Goal: Task Accomplishment & Management: Use online tool/utility

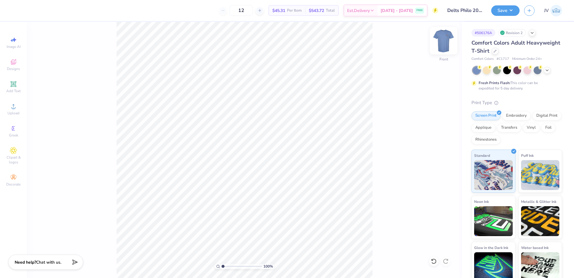
click at [443, 42] on img at bounding box center [444, 41] width 24 height 24
click at [446, 34] on img at bounding box center [444, 41] width 24 height 24
click at [14, 103] on icon at bounding box center [13, 106] width 7 height 7
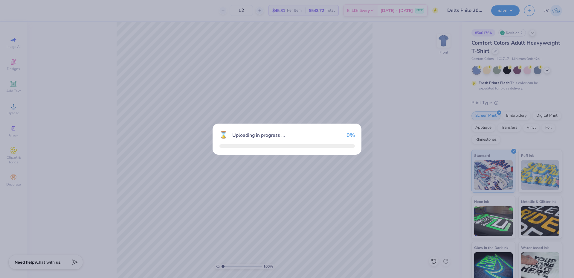
click at [281, 5] on div "⌛ Uploading in progress ... 0 %" at bounding box center [287, 139] width 574 height 278
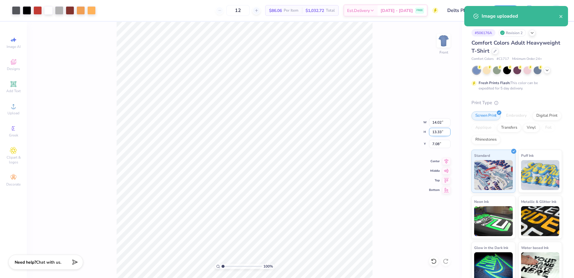
click at [437, 131] on input "13.33" at bounding box center [440, 132] width 22 height 8
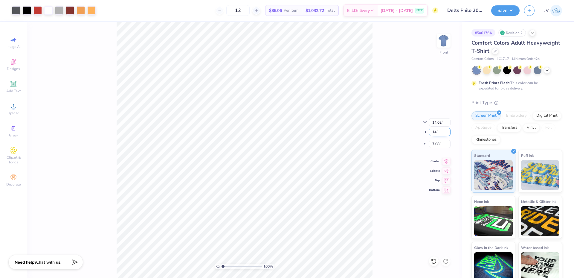
type input "14"
type input "14.59"
type input "13.88"
type input "6.81"
click at [439, 131] on input "13.88" at bounding box center [440, 132] width 22 height 8
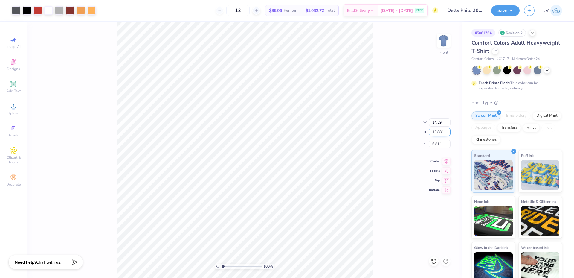
click at [439, 131] on input "13.88" at bounding box center [440, 132] width 22 height 8
click at [436, 126] on input "14.59" at bounding box center [440, 122] width 22 height 8
type input "12.00"
type input "11.42"
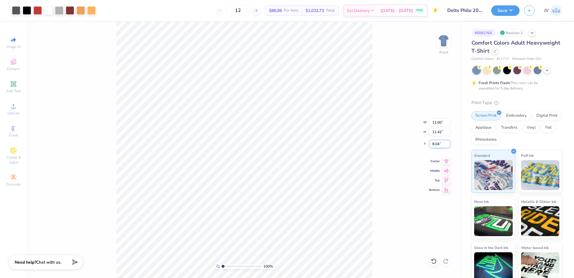
click at [437, 147] on input "8.04" at bounding box center [440, 144] width 22 height 8
type input "3.00"
click at [12, 84] on icon at bounding box center [13, 84] width 4 height 4
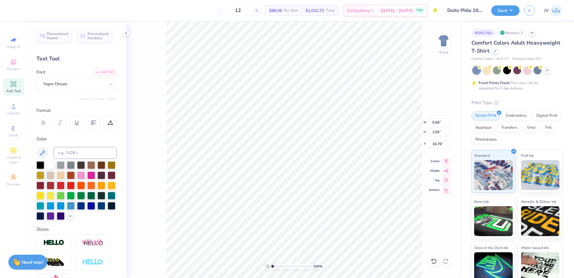
type input "16.79"
type textarea "DELTA TAU DELTA"
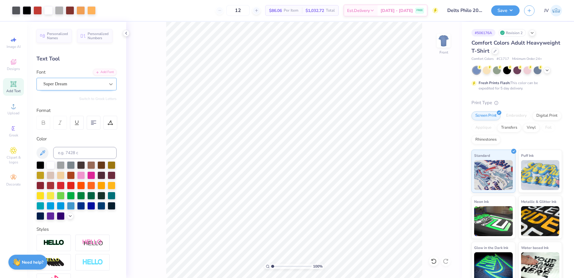
click at [109, 84] on icon at bounding box center [111, 84] width 4 height 2
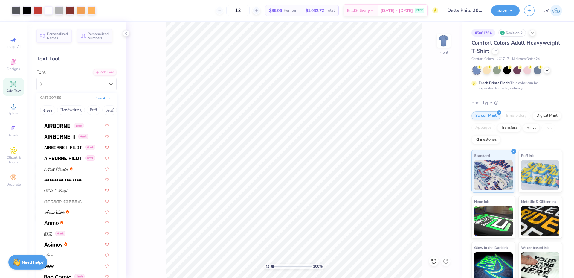
scroll to position [199, 0]
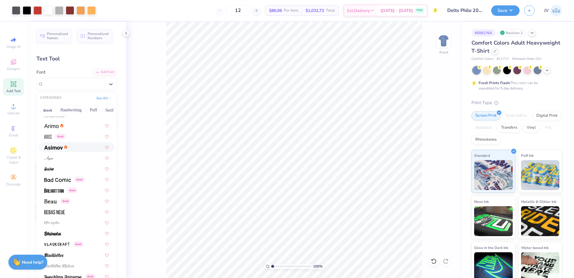
click at [74, 149] on div at bounding box center [76, 147] width 65 height 6
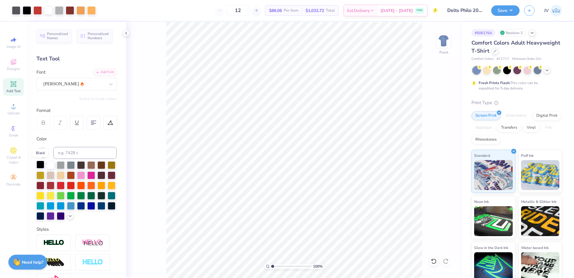
click at [37, 164] on div at bounding box center [40, 165] width 8 height 8
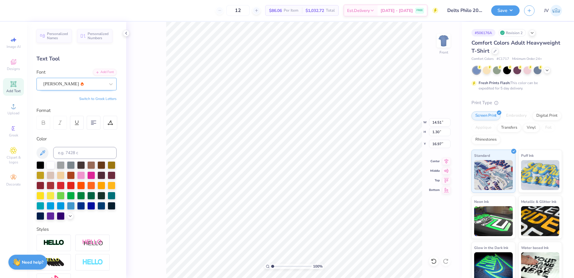
click at [85, 88] on div "[PERSON_NAME]" at bounding box center [74, 83] width 63 height 9
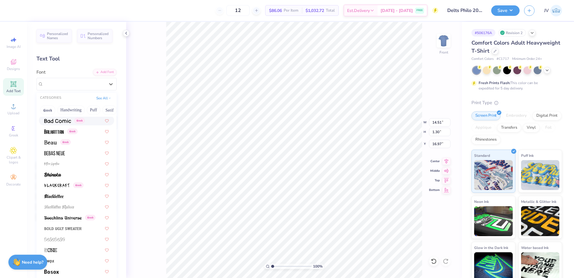
scroll to position [299, 0]
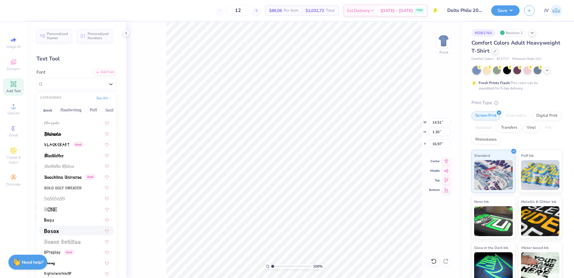
click at [64, 229] on div at bounding box center [76, 230] width 65 height 6
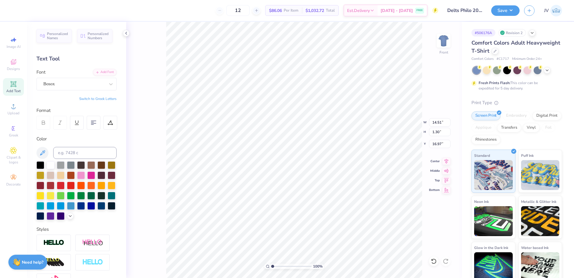
type input "11.53"
type input "1.01"
type input "17.11"
click at [76, 86] on div "Bosox" at bounding box center [74, 83] width 63 height 9
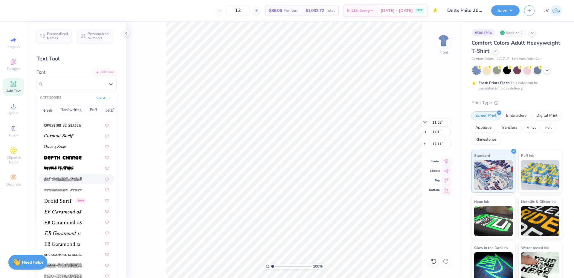
scroll to position [897, 0]
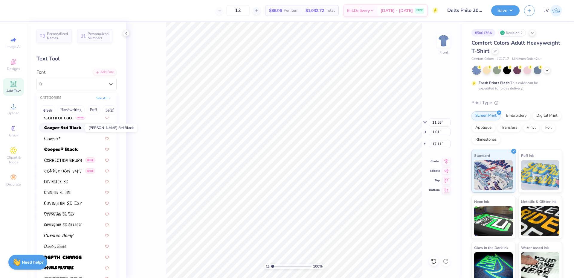
click at [64, 129] on img at bounding box center [62, 128] width 37 height 4
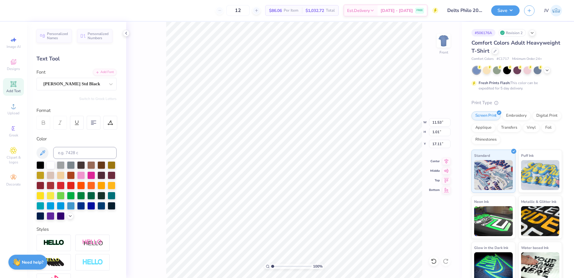
type input "14.53"
type input "1.03"
type input "17.10"
type input "9.80"
type input "0.69"
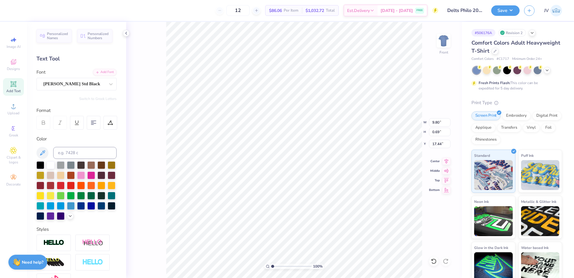
type input "13.06"
type input "4.56"
type input "0.32"
type input "13.43"
drag, startPoint x: 272, startPoint y: 267, endPoint x: 281, endPoint y: 267, distance: 9.0
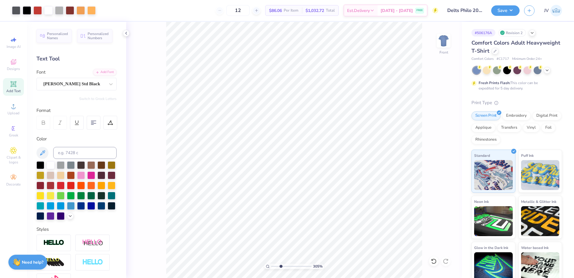
type input "3.05"
click at [281, 267] on input "range" at bounding box center [291, 265] width 40 height 5
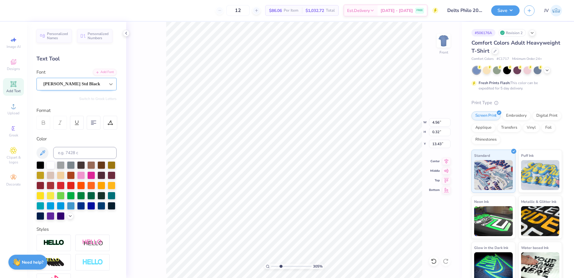
click at [108, 85] on icon at bounding box center [111, 84] width 6 height 6
click at [108, 86] on icon at bounding box center [111, 84] width 6 height 6
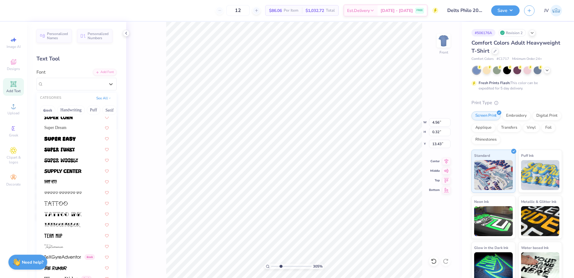
scroll to position [2914, 0]
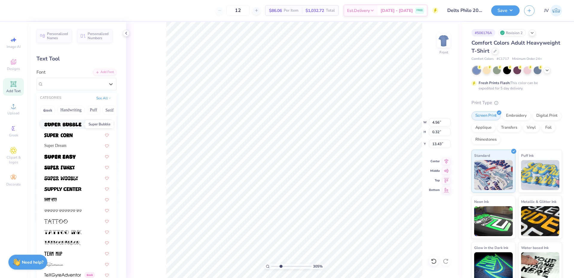
click at [73, 126] on img at bounding box center [62, 124] width 37 height 4
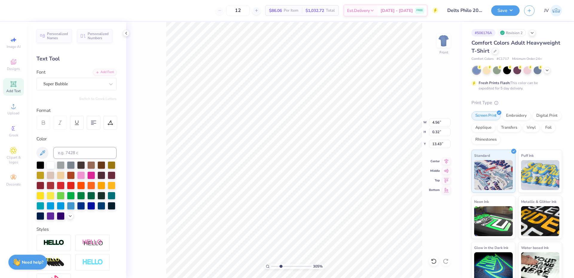
type input "4.51"
type input "0.39"
type input "13.39"
drag, startPoint x: 281, startPoint y: 265, endPoint x: 273, endPoint y: 265, distance: 8.1
type input "1.19"
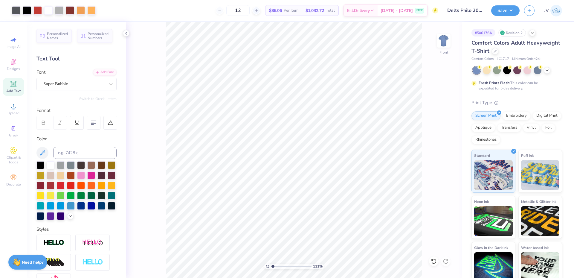
click at [273, 265] on input "range" at bounding box center [291, 265] width 40 height 5
click at [285, 164] on li "Group" at bounding box center [298, 163] width 47 height 12
click at [97, 191] on div "Art colors 12 $86.06 Per Item $1,032.72 Total Est. Delivery [DATE] - [DATE] FRE…" at bounding box center [287, 139] width 574 height 278
click at [412, 121] on div "119 % Front W 12.00 12.00 " H 11.42 11.42 " Y 3.00 3.00 " Center Middle Top Bot…" at bounding box center [294, 150] width 336 height 256
click at [509, 10] on button "Save" at bounding box center [505, 9] width 28 height 10
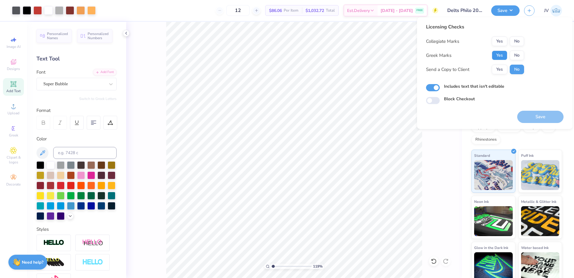
click at [500, 57] on button "Yes" at bounding box center [500, 56] width 16 height 10
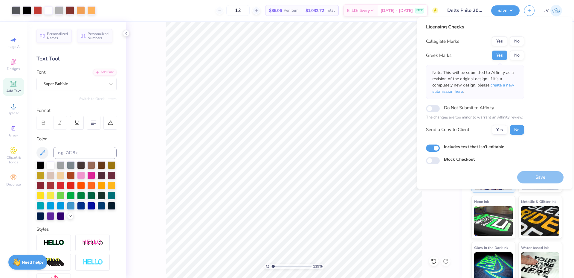
click at [524, 37] on div "Yes No" at bounding box center [508, 41] width 32 height 10
click at [520, 41] on button "No" at bounding box center [517, 41] width 14 height 10
click at [501, 86] on span "create a new submission here" at bounding box center [473, 88] width 82 height 12
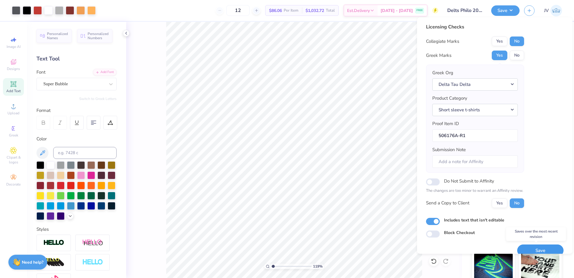
click at [523, 248] on button "Save" at bounding box center [540, 250] width 46 height 12
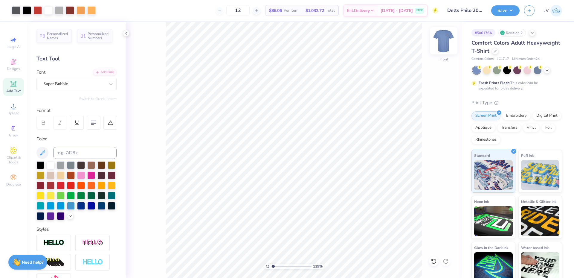
click at [453, 43] on img at bounding box center [444, 41] width 24 height 24
click at [445, 42] on img at bounding box center [444, 41] width 24 height 24
click at [440, 43] on img at bounding box center [444, 41] width 24 height 24
click at [24, 9] on div at bounding box center [27, 10] width 8 height 8
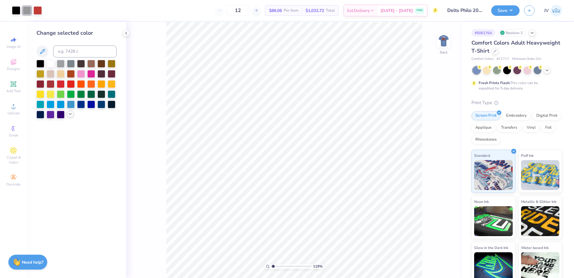
click at [69, 112] on icon at bounding box center [70, 114] width 5 height 5
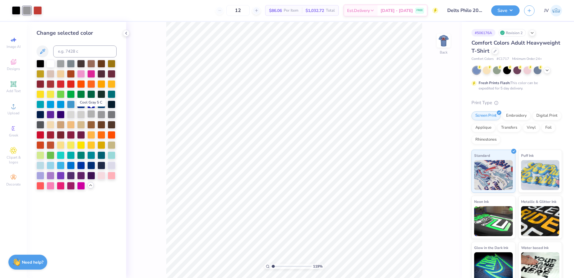
click at [90, 115] on div at bounding box center [91, 114] width 8 height 8
click at [148, 132] on div "119 % Back" at bounding box center [294, 150] width 336 height 256
click at [126, 34] on icon at bounding box center [126, 33] width 5 height 5
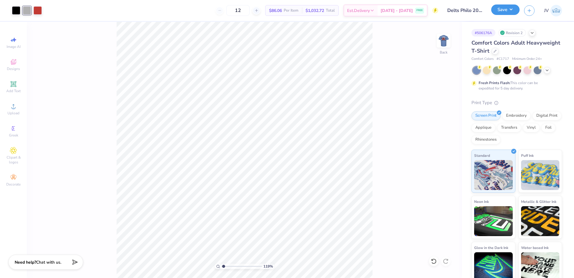
click at [501, 13] on button "Save" at bounding box center [505, 9] width 28 height 10
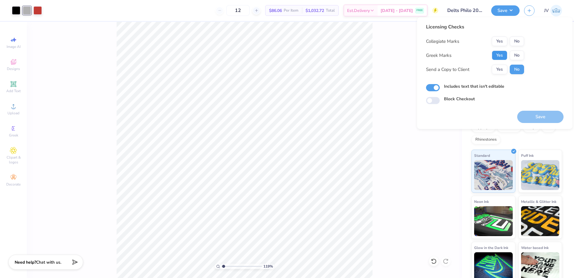
click at [496, 53] on button "Yes" at bounding box center [500, 56] width 16 height 10
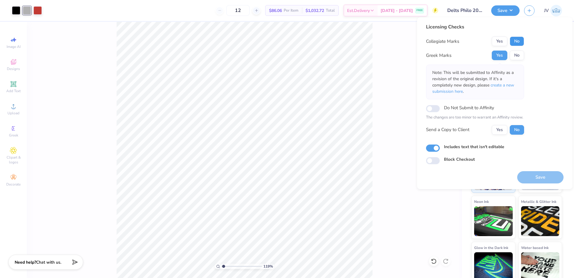
click at [518, 43] on button "No" at bounding box center [517, 41] width 14 height 10
click at [507, 84] on span "create a new submission here" at bounding box center [473, 88] width 82 height 12
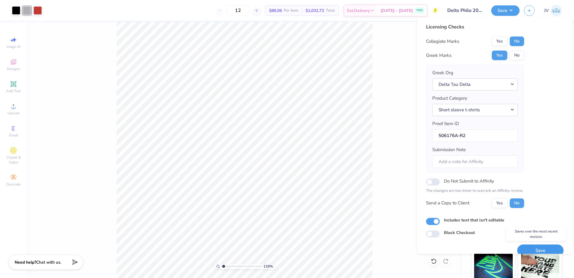
click at [528, 250] on button "Save" at bounding box center [540, 250] width 46 height 12
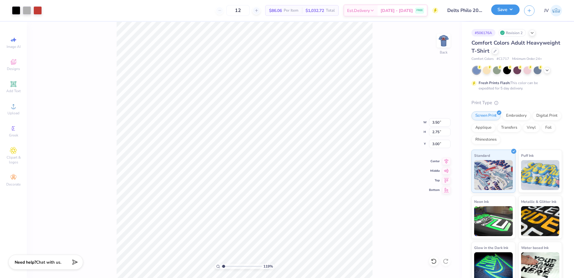
click at [509, 13] on button "Save" at bounding box center [505, 9] width 28 height 10
